Goal: Find specific page/section: Find specific page/section

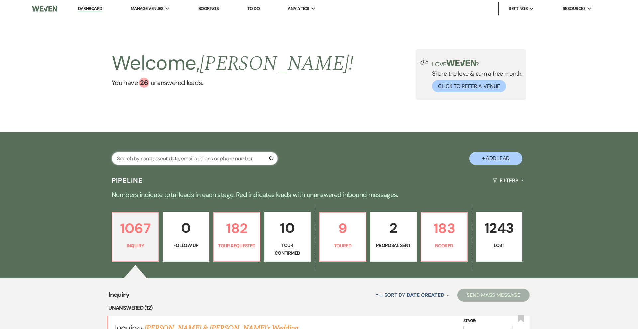
click at [164, 157] on input "text" at bounding box center [195, 158] width 166 height 13
type input "[PERSON_NAME]"
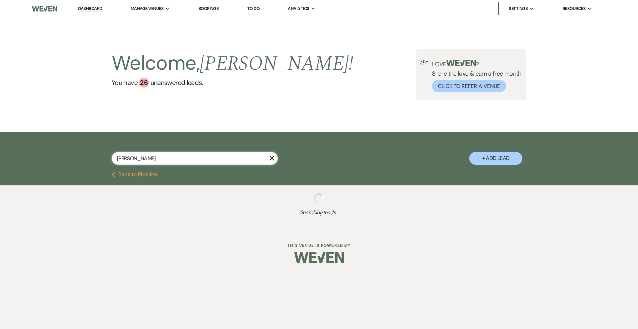
select select "8"
select select "5"
select select "8"
select select "10"
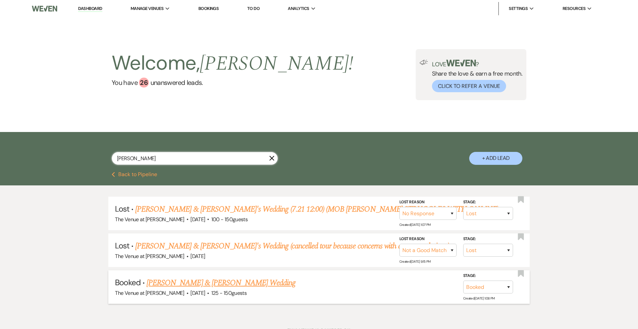
type input "[PERSON_NAME]"
click at [198, 280] on link "[PERSON_NAME] & [PERSON_NAME] Wedding" at bounding box center [220, 283] width 149 height 12
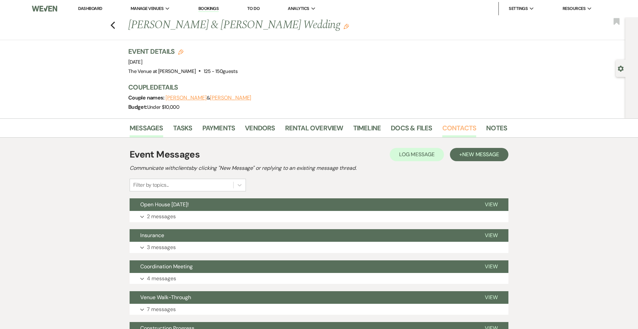
click at [461, 132] on link "Contacts" at bounding box center [459, 130] width 34 height 15
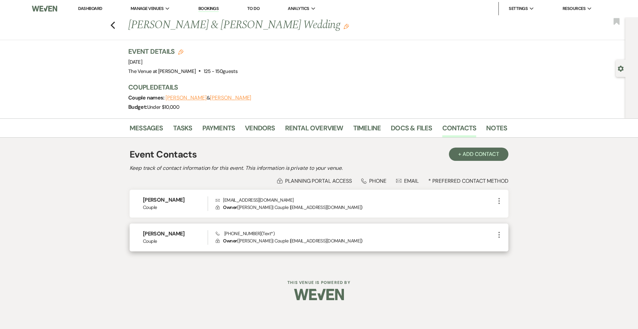
drag, startPoint x: 244, startPoint y: 242, endPoint x: 291, endPoint y: 242, distance: 47.2
click at [291, 242] on p "Lock Owner ( [PERSON_NAME] | Couple | [EMAIL_ADDRESS][DOMAIN_NAME] )" at bounding box center [355, 240] width 279 height 7
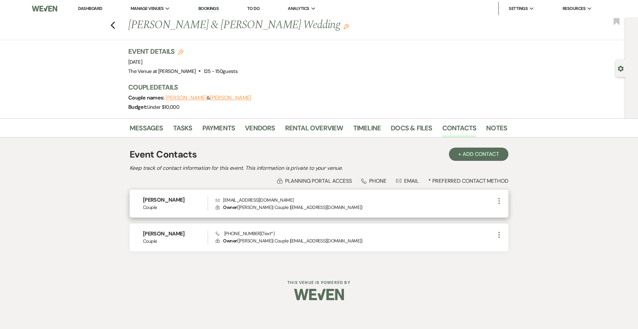
click at [193, 203] on h6 "[PERSON_NAME]" at bounding box center [175, 200] width 65 height 7
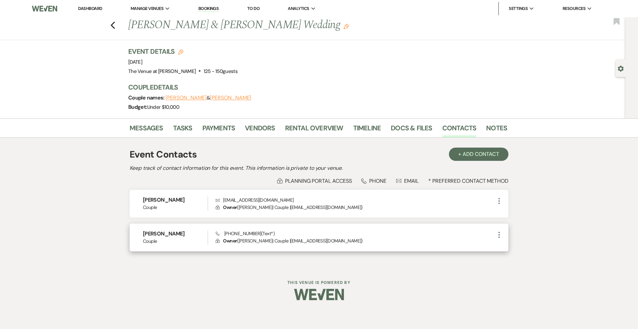
click at [370, 240] on p "Lock Owner ( [PERSON_NAME] | Couple | [EMAIL_ADDRESS][DOMAIN_NAME] )" at bounding box center [355, 240] width 279 height 7
